Goal: Information Seeking & Learning: Check status

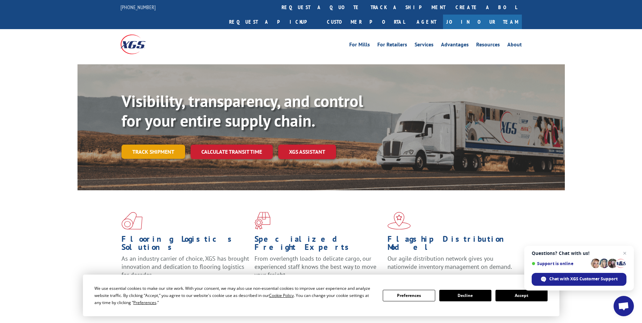
click at [167, 144] on link "Track shipment" at bounding box center [153, 151] width 64 height 14
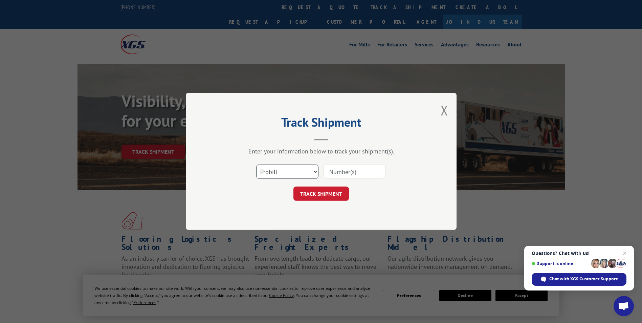
click at [280, 169] on select "Select category... Probill BOL PO" at bounding box center [287, 172] width 62 height 14
select select "bol"
click at [256, 165] on select "Select category... Probill BOL PO" at bounding box center [287, 172] width 62 height 14
click at [333, 172] on input at bounding box center [354, 172] width 62 height 14
paste input "5591509"
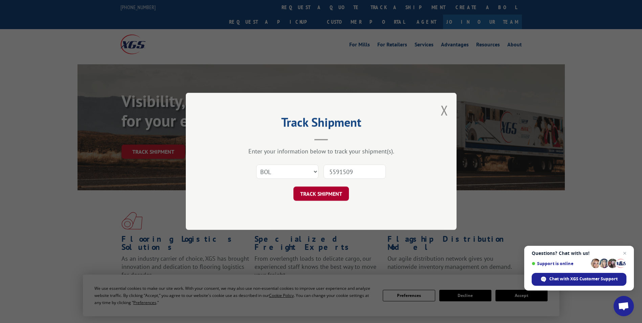
type input "5591509"
click at [345, 193] on button "TRACK SHIPMENT" at bounding box center [320, 194] width 55 height 14
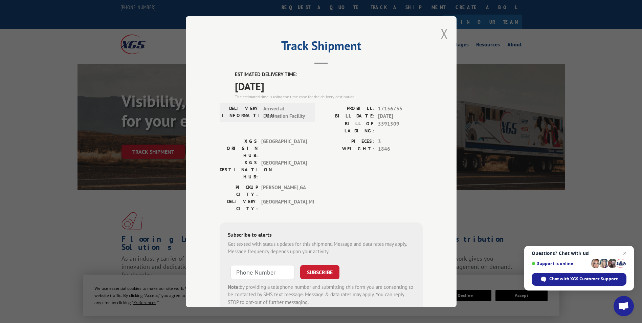
click at [442, 30] on button "Close modal" at bounding box center [444, 34] width 7 height 18
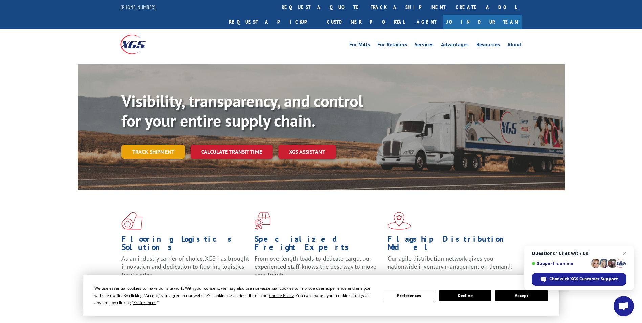
click at [177, 144] on link "Track shipment" at bounding box center [153, 151] width 64 height 14
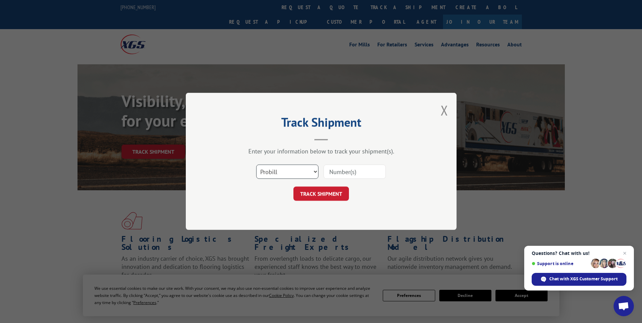
click at [310, 169] on select "Select category... Probill BOL PO" at bounding box center [287, 172] width 62 height 14
select select "bol"
click at [256, 165] on select "Select category... Probill BOL PO" at bounding box center [287, 172] width 62 height 14
click at [344, 174] on input at bounding box center [354, 172] width 62 height 14
click at [363, 173] on input at bounding box center [354, 172] width 62 height 14
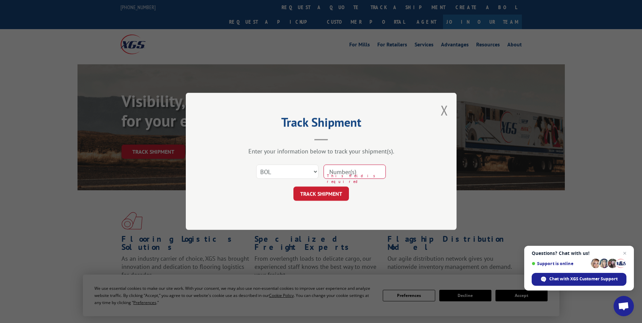
paste input "5590620"
type input "5590620"
click at [334, 197] on button "TRACK SHIPMENT" at bounding box center [320, 194] width 55 height 14
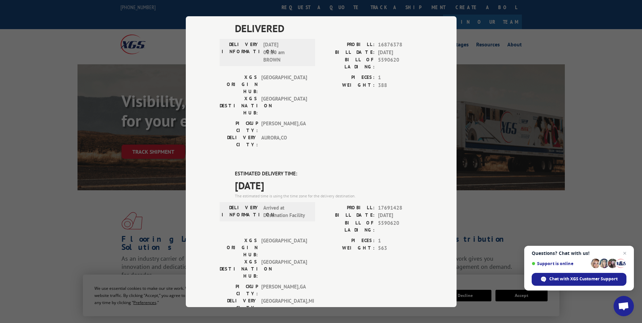
scroll to position [34, 0]
